Goal: Transaction & Acquisition: Purchase product/service

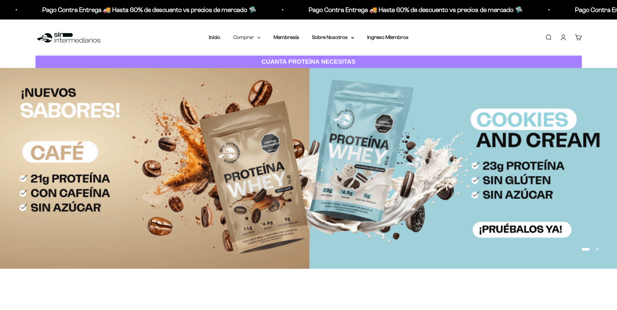
click at [247, 38] on summary "Comprar" at bounding box center [246, 37] width 27 height 8
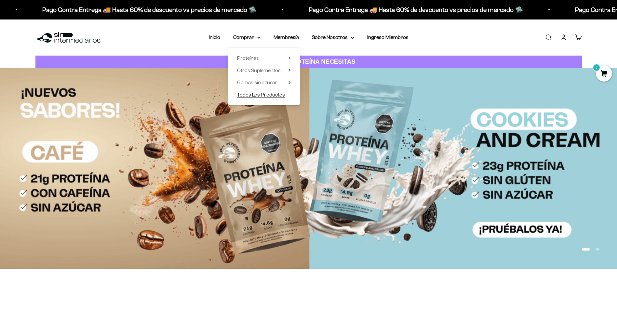
click at [260, 91] on span "Todos Los Productos" at bounding box center [261, 95] width 48 height 8
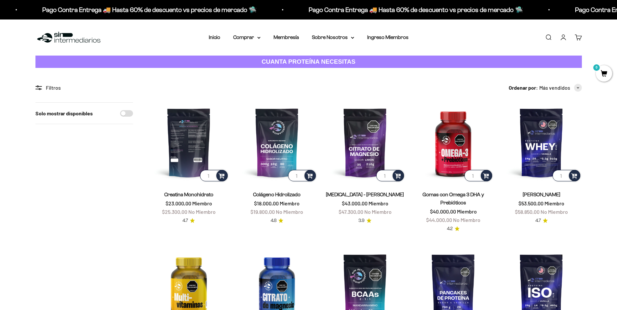
click at [187, 158] on img at bounding box center [189, 142] width 80 height 80
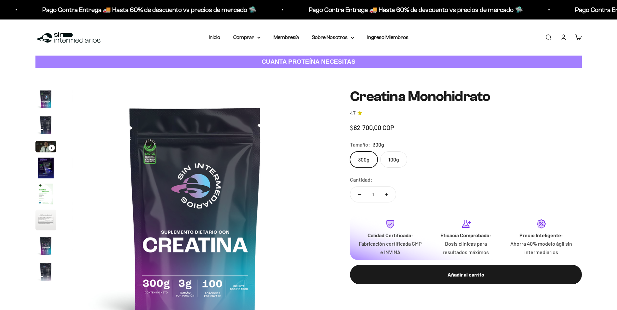
scroll to position [27, 0]
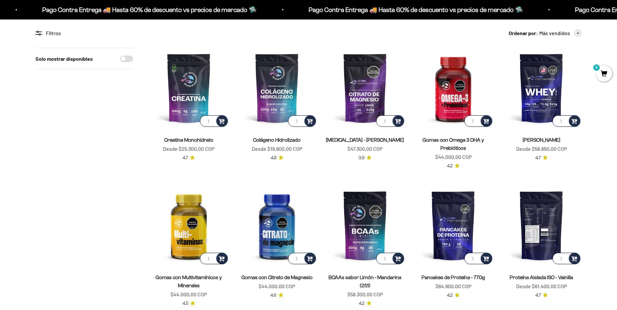
scroll to position [65, 0]
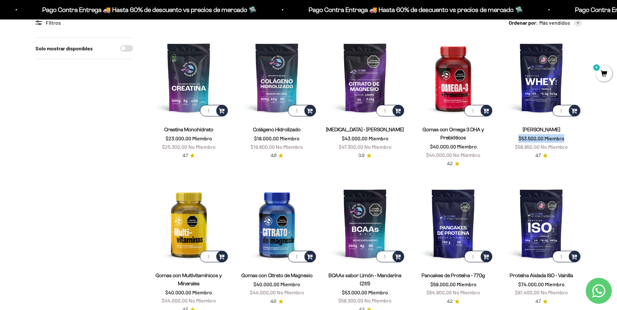
drag, startPoint x: 519, startPoint y: 141, endPoint x: 570, endPoint y: 134, distance: 51.5
click at [570, 134] on div "Proteína Whey - Vainilla $53.500,00 Miembro $58.850,00 No Miembro" at bounding box center [541, 137] width 80 height 25
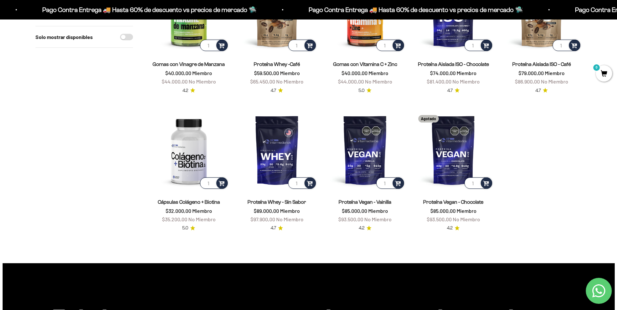
scroll to position [585, 0]
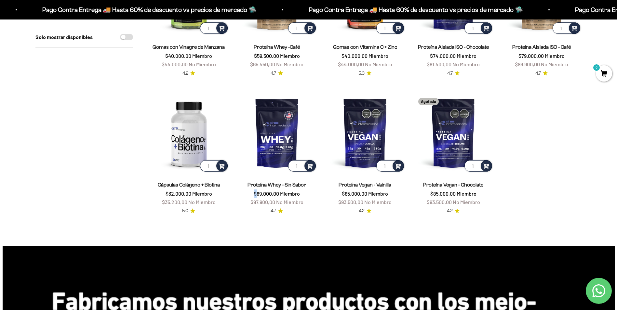
drag, startPoint x: 256, startPoint y: 190, endPoint x: 310, endPoint y: 190, distance: 54.0
click at [310, 190] on div "Proteína Whey - Sin Sabor $89.000,00 Miembro $97.900,00 No Miembro" at bounding box center [277, 193] width 80 height 25
click at [277, 147] on img at bounding box center [277, 133] width 80 height 80
